Goal: Communication & Community: Participate in discussion

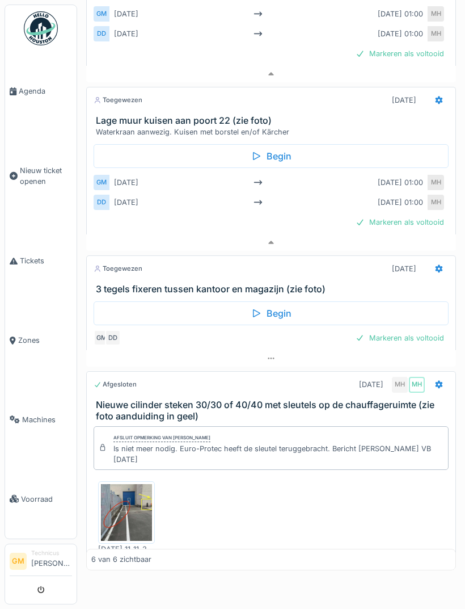
scroll to position [87, 0]
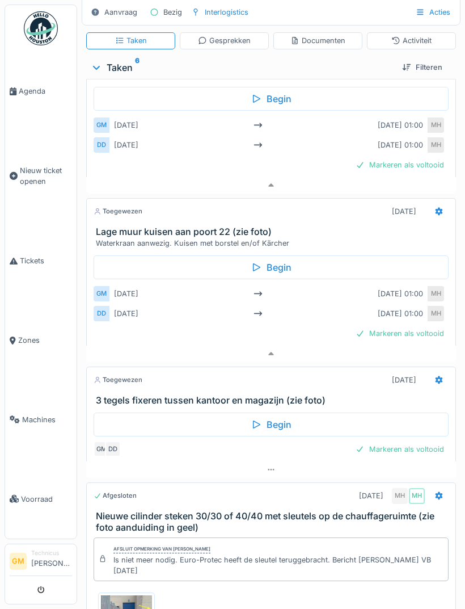
click at [37, 110] on link "Agenda" at bounding box center [41, 91] width 72 height 79
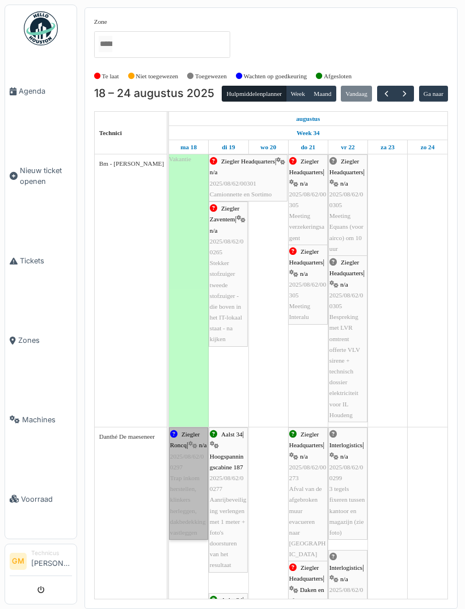
click at [196, 507] on link "Ziegler Roncq | n/a 2025/08/62/00297 Trap inkom herstellen, klinkers herleggen,…" at bounding box center [188, 483] width 39 height 112
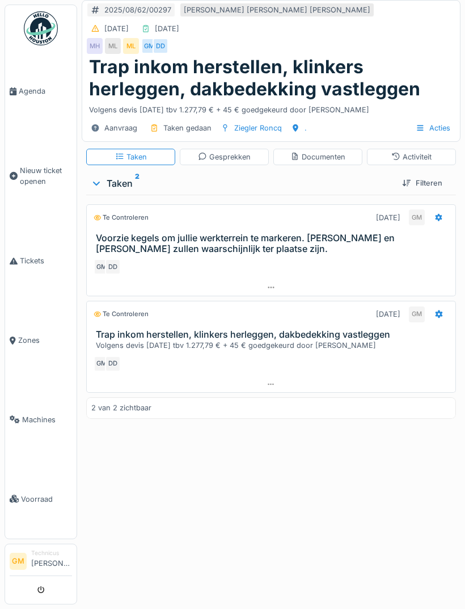
click at [229, 162] on div "Gesprekken" at bounding box center [224, 157] width 89 height 16
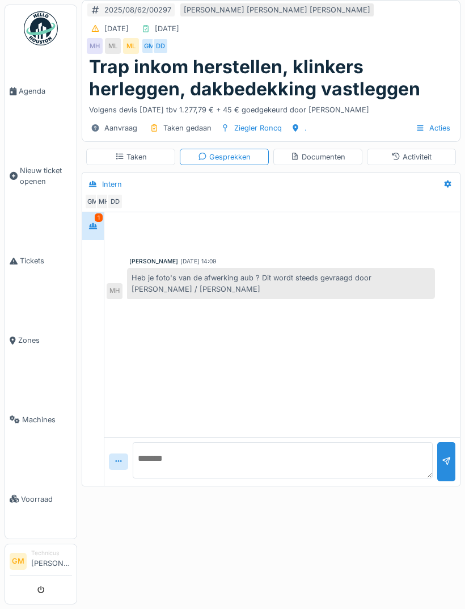
click at [304, 467] on textarea at bounding box center [283, 460] width 300 height 36
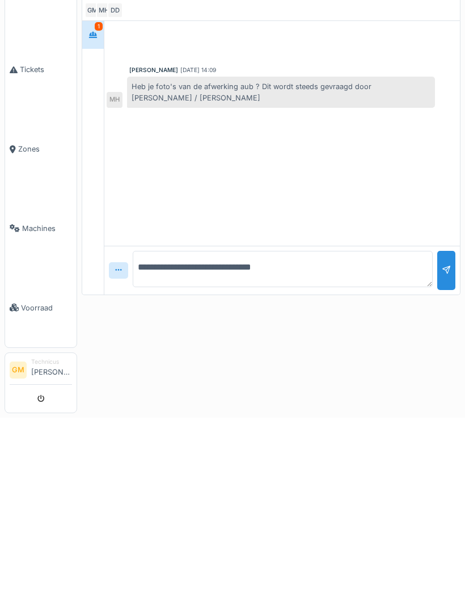
type textarea "**********"
click at [440, 453] on div at bounding box center [447, 467] width 18 height 28
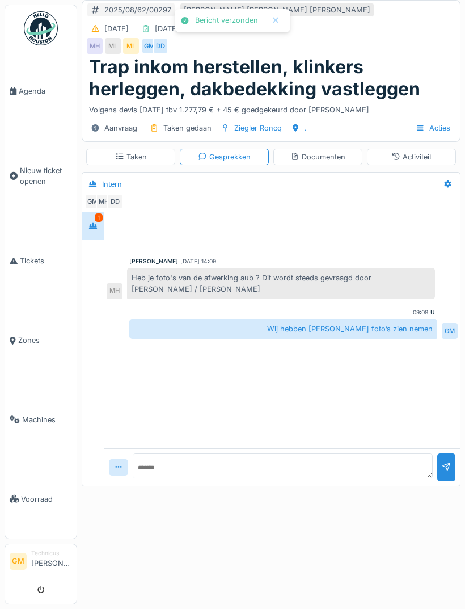
click at [33, 99] on link "Agenda" at bounding box center [41, 91] width 72 height 79
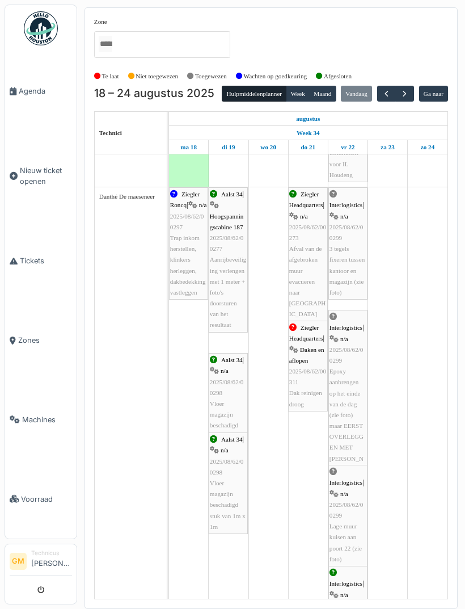
scroll to position [241, 0]
click at [230, 414] on link "Aalst 34 | n/a 2025/08/62/00298 Vloer magazijn beschadigd" at bounding box center [228, 392] width 39 height 79
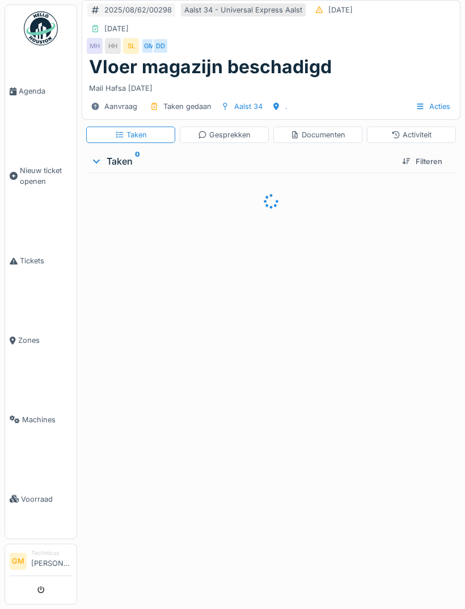
click at [241, 134] on div "Gesprekken" at bounding box center [224, 134] width 53 height 11
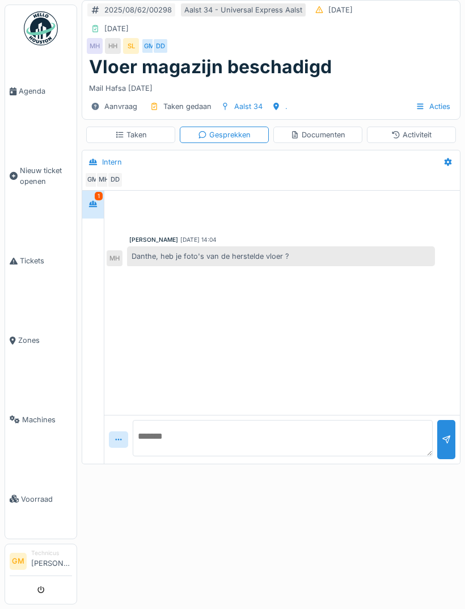
click at [289, 440] on textarea at bounding box center [283, 438] width 300 height 36
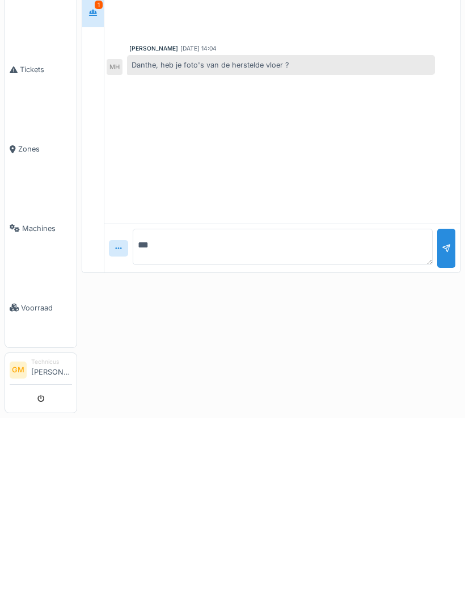
type textarea "***"
click at [443, 431] on div at bounding box center [447, 445] width 18 height 28
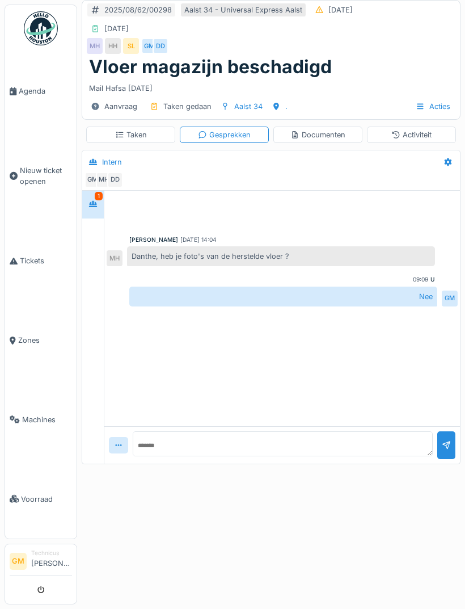
click at [35, 94] on span "Agenda" at bounding box center [45, 91] width 53 height 11
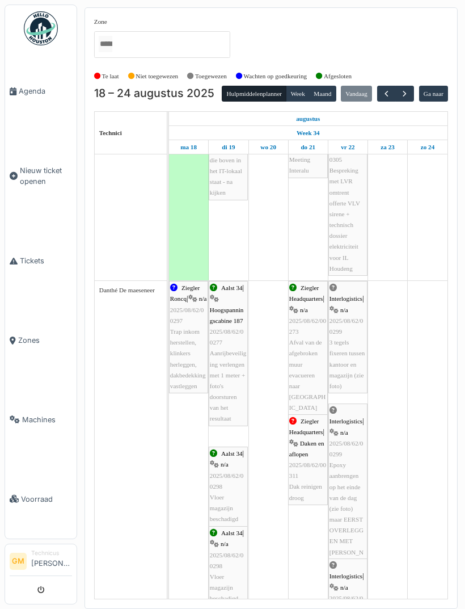
scroll to position [147, 0]
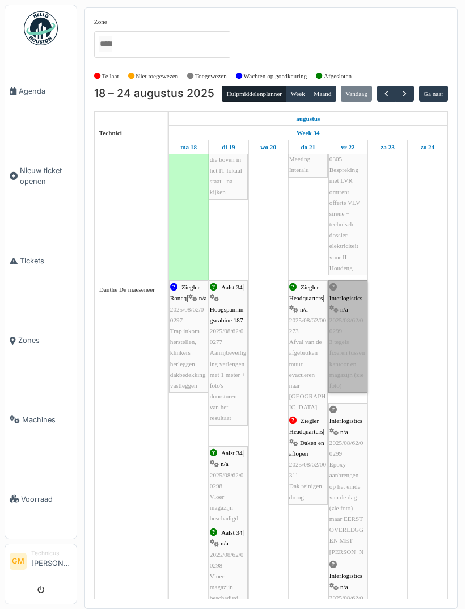
click at [358, 374] on link "Interlogistics | n/a 2025/08/62/00299 3 tegels fixeren tussen kantoor en magazi…" at bounding box center [348, 336] width 39 height 112
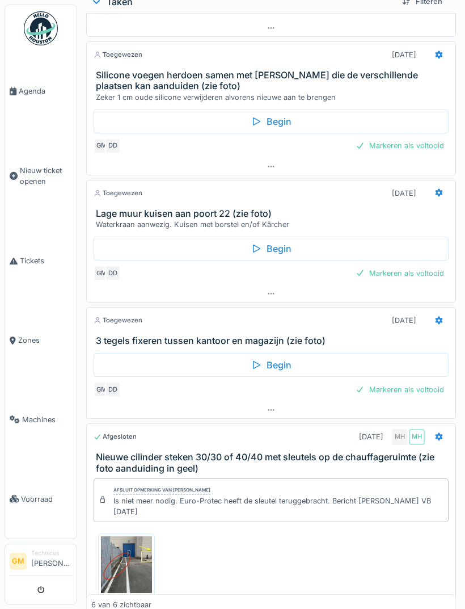
scroll to position [198, 0]
